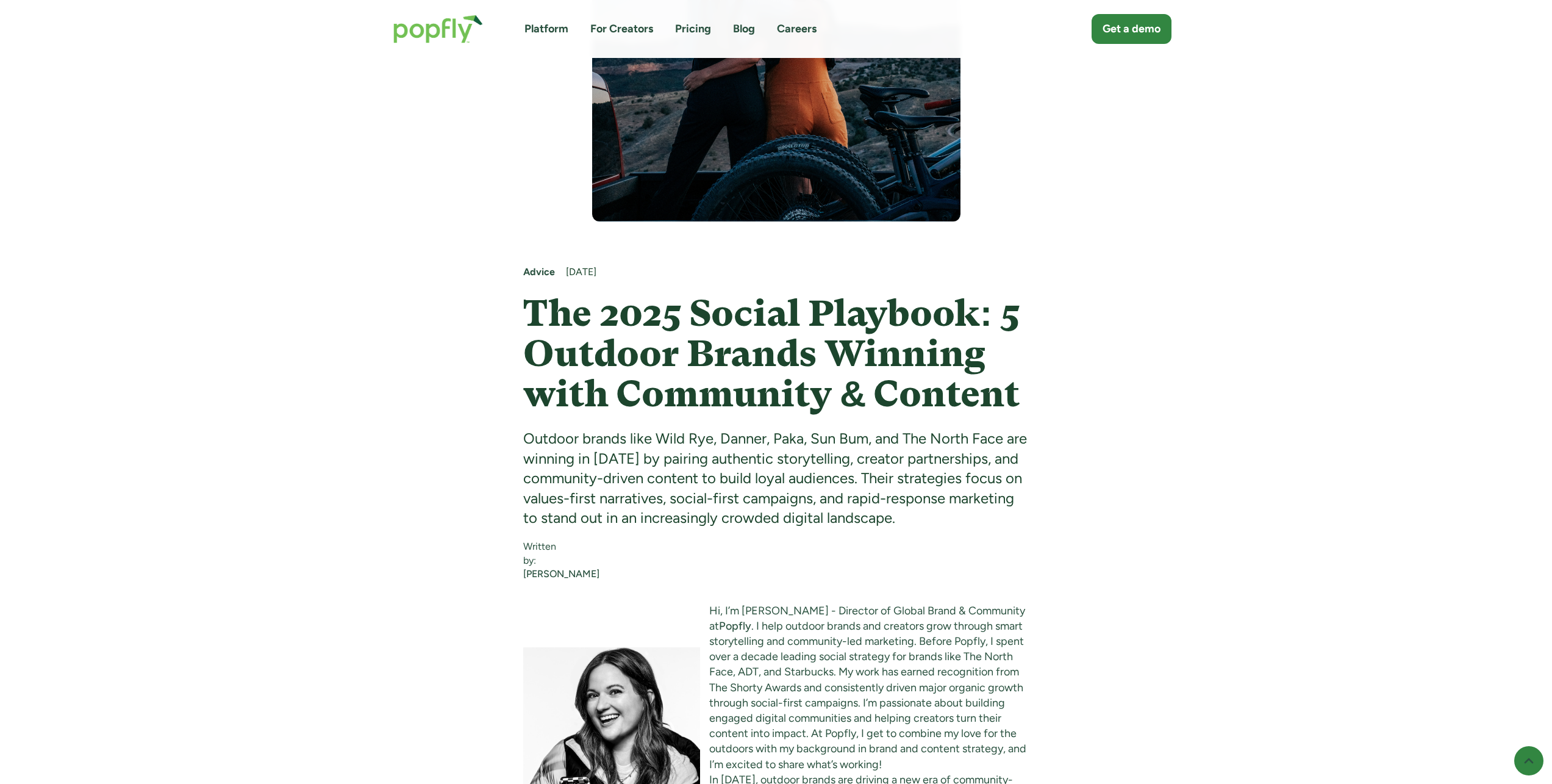
scroll to position [452, 0]
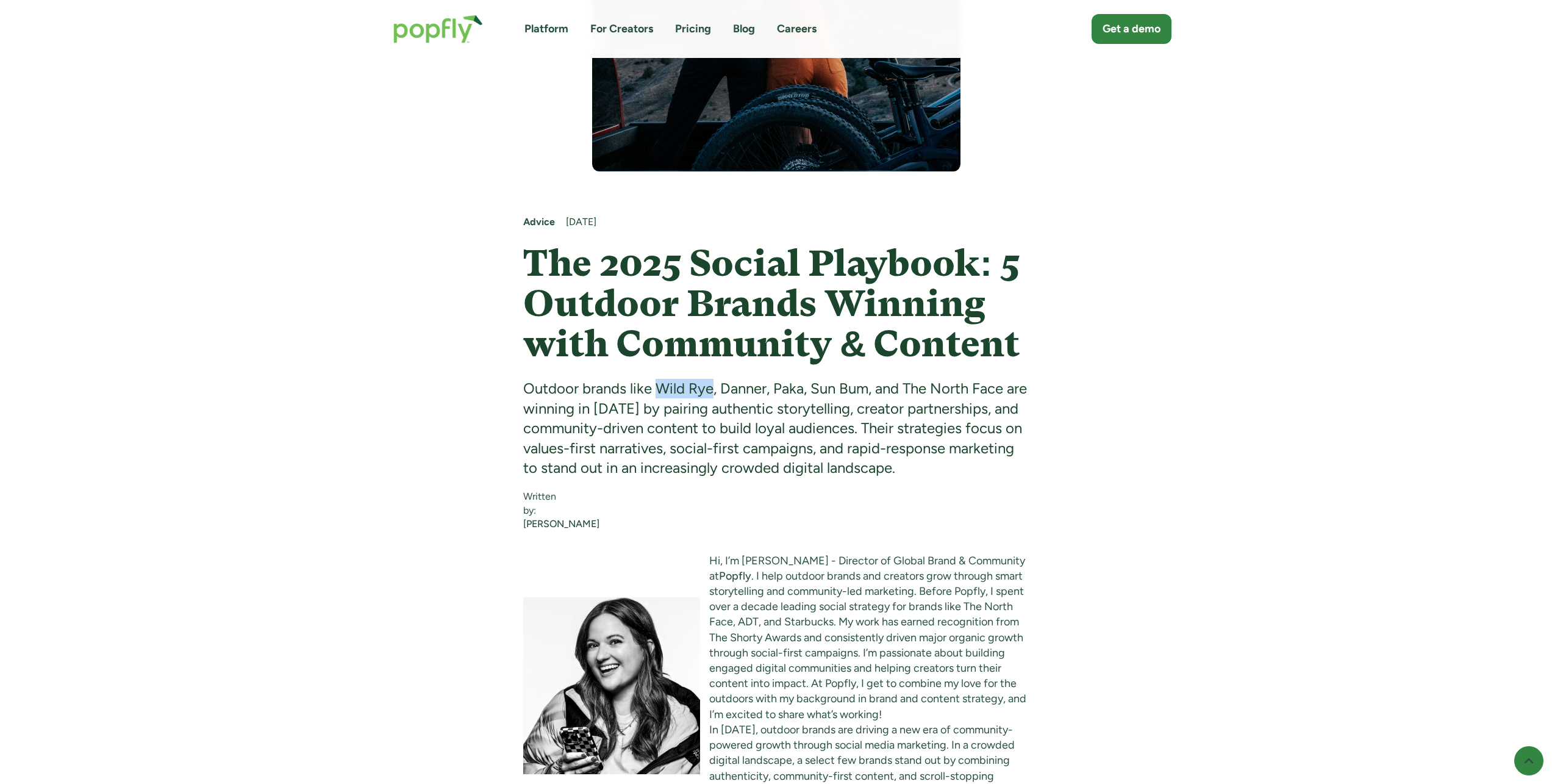
drag, startPoint x: 656, startPoint y: 387, endPoint x: 715, endPoint y: 388, distance: 59.0
click at [715, 388] on div "Outdoor brands like Wild Rye, Danner, Paka, Sun Bum, and The North Face are win…" at bounding box center [776, 428] width 506 height 99
copy div "Wild Rye"
click at [802, 385] on div "Outdoor brands like Wild Rye, Danner, Paka, Sun Bum, and The North Face are win…" at bounding box center [776, 428] width 506 height 99
drag, startPoint x: 722, startPoint y: 388, endPoint x: 772, endPoint y: 391, distance: 50.1
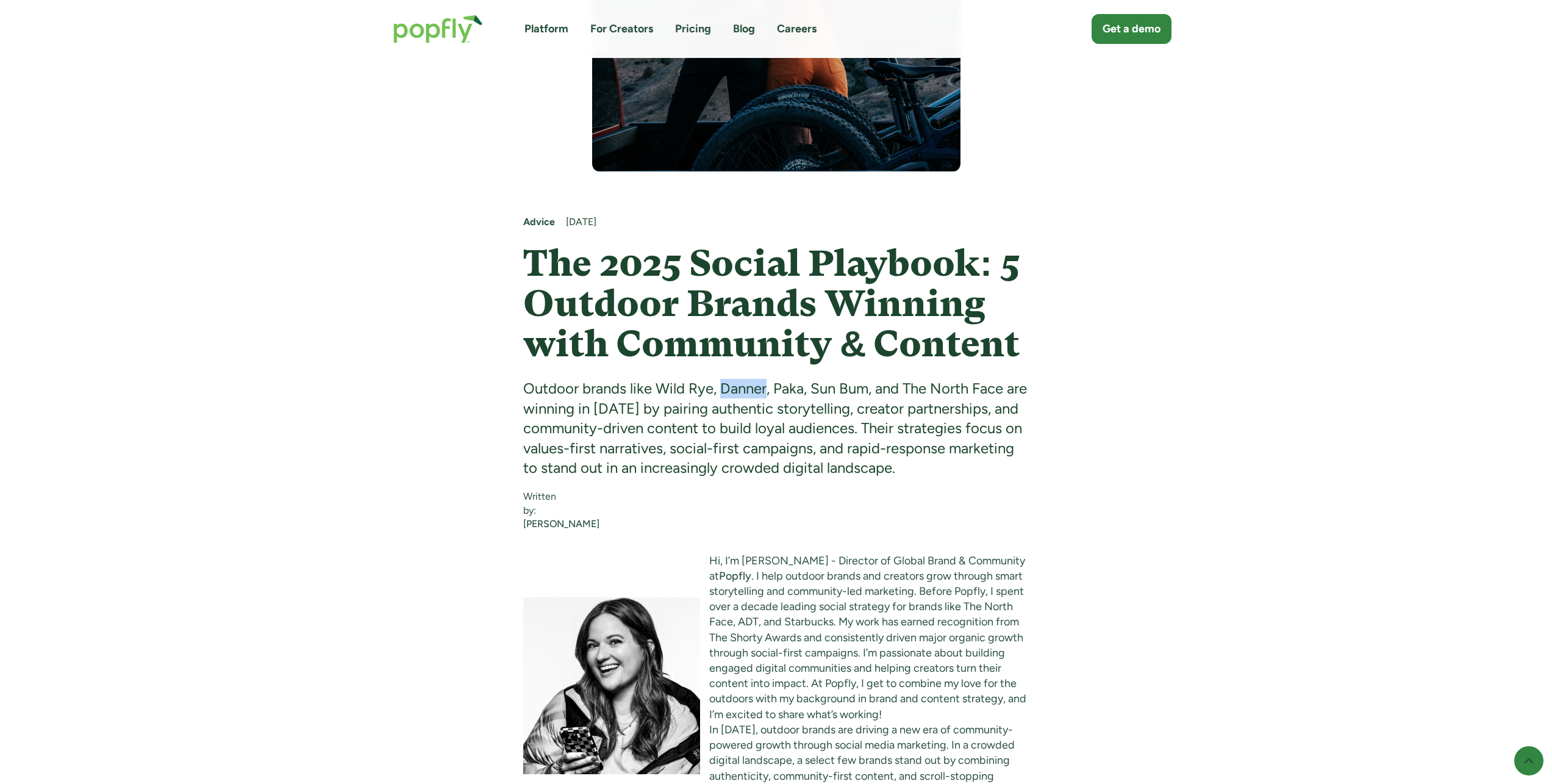
click at [768, 391] on div "Outdoor brands like Wild Rye, Danner, Paka, Sun Bum, and The North Face are win…" at bounding box center [776, 428] width 506 height 99
copy div "[PERSON_NAME]"
drag, startPoint x: 773, startPoint y: 386, endPoint x: 802, endPoint y: 386, distance: 29.0
click at [802, 386] on div "Outdoor brands like Wild Rye, Danner, Paka, Sun Bum, and The North Face are win…" at bounding box center [776, 428] width 506 height 99
copy div "Paka"
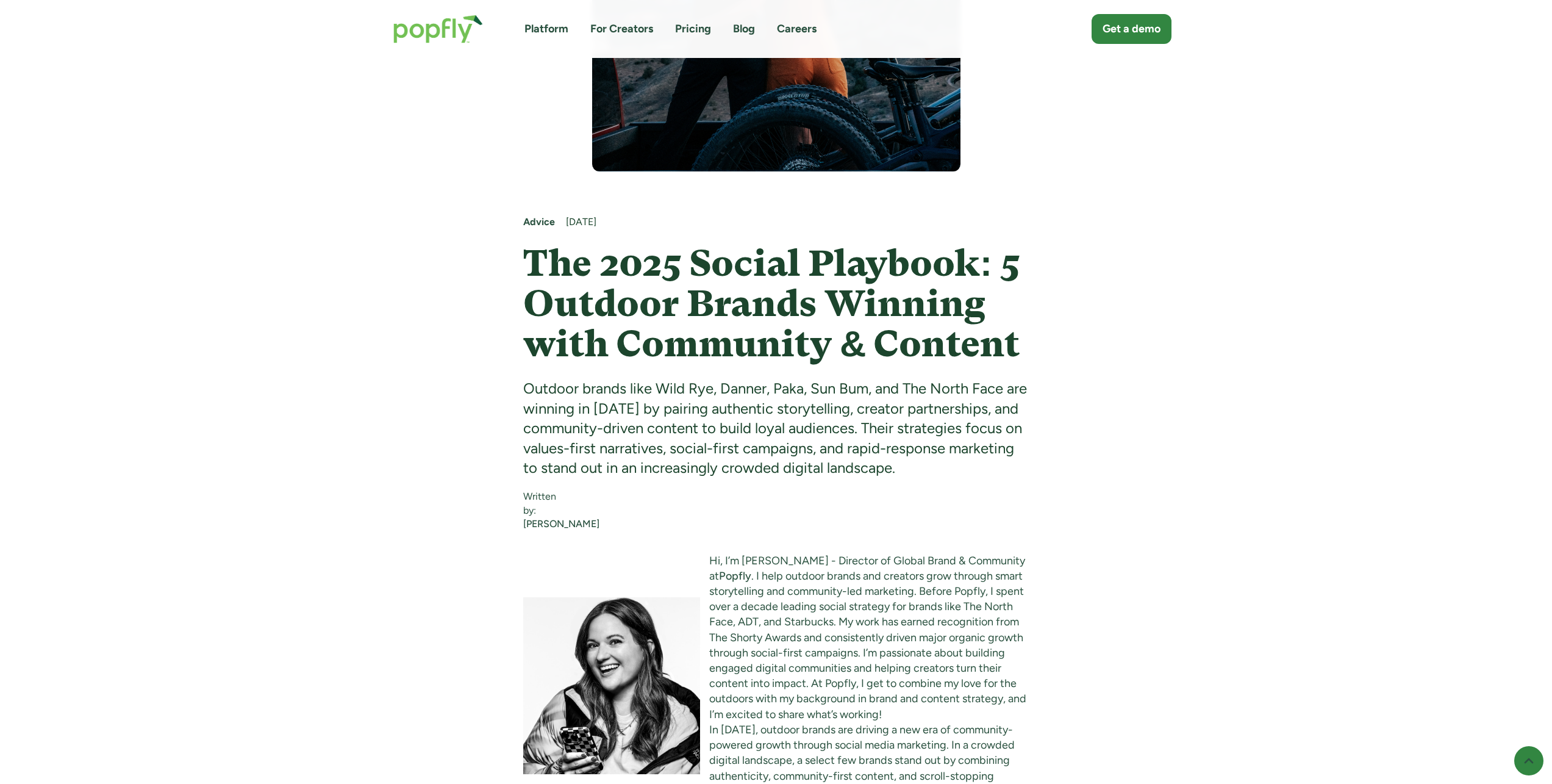
click at [846, 393] on div "Outdoor brands like Wild Rye, Danner, Paka, Sun Bum, and The North Face are win…" at bounding box center [776, 428] width 506 height 99
drag, startPoint x: 813, startPoint y: 388, endPoint x: 867, endPoint y: 388, distance: 54.0
click at [867, 388] on div "Outdoor brands like Wild Rye, Danner, Paka, Sun Bum, and The North Face are win…" at bounding box center [776, 428] width 506 height 99
copy div "Sun Bum"
drag, startPoint x: 907, startPoint y: 388, endPoint x: 1004, endPoint y: 384, distance: 97.1
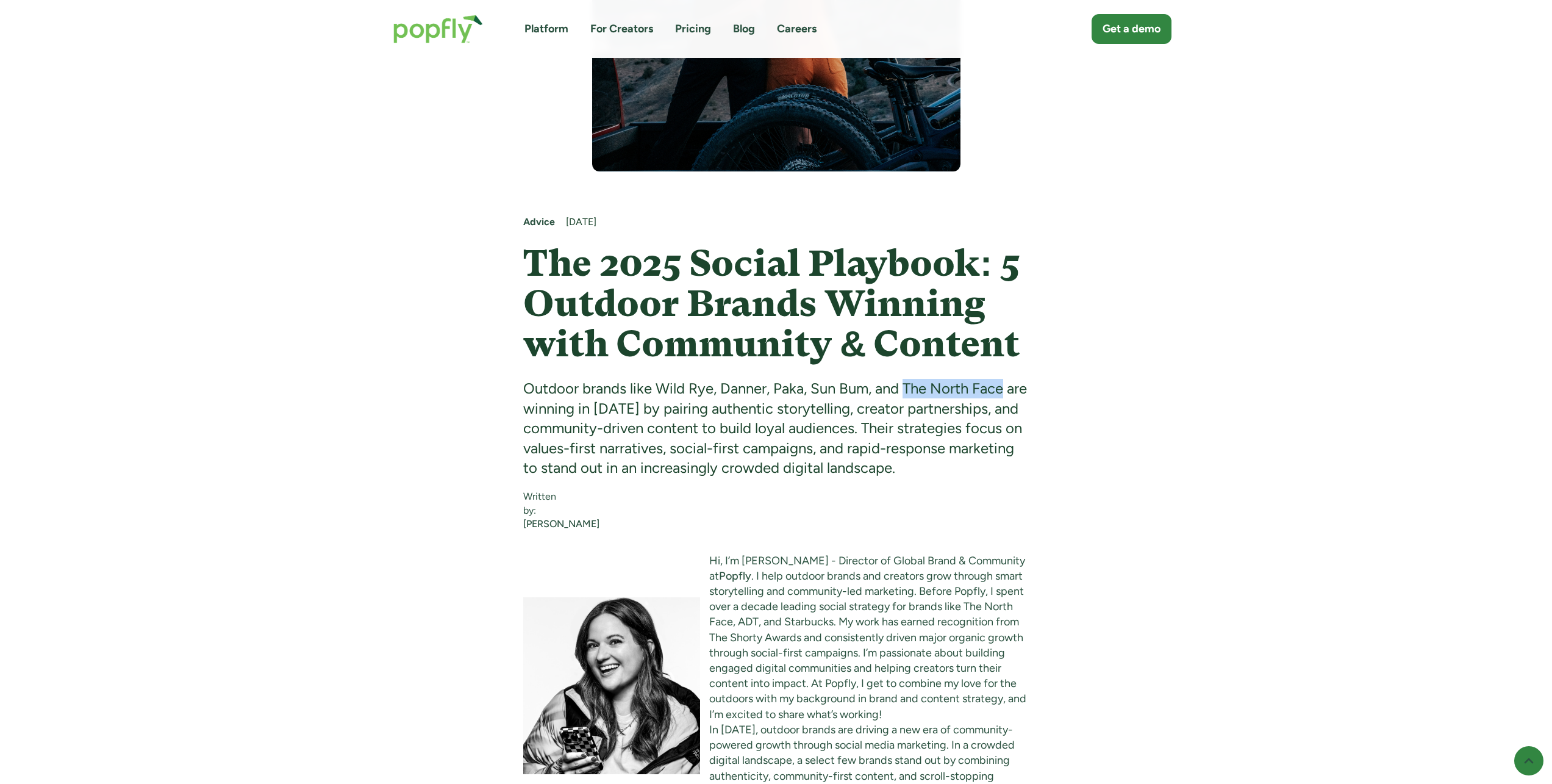
click at [1004, 384] on div "Outdoor brands like Wild Rye, Danner, Paka, Sun Bum, and The North Face are win…" at bounding box center [776, 428] width 506 height 99
copy div "The North Face"
